Goal: Register for event/course

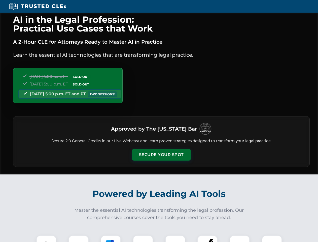
click at [161, 155] on button "Secure Your Spot" at bounding box center [161, 155] width 59 height 12
click at [46, 239] on img at bounding box center [46, 245] width 15 height 15
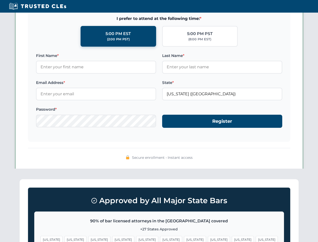
click at [184, 239] on span "[US_STATE]" at bounding box center [195, 239] width 22 height 7
click at [232, 239] on span "[US_STATE]" at bounding box center [243, 239] width 22 height 7
